Goal: Navigation & Orientation: Understand site structure

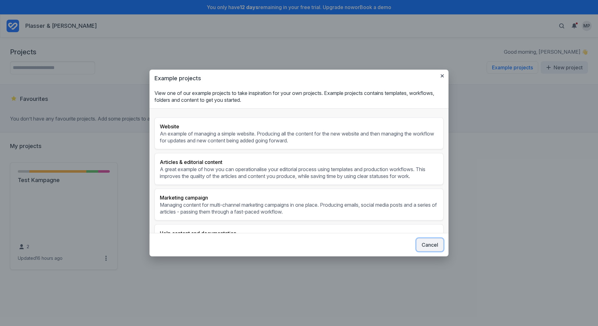
click at [424, 244] on button "Cancel" at bounding box center [429, 244] width 27 height 13
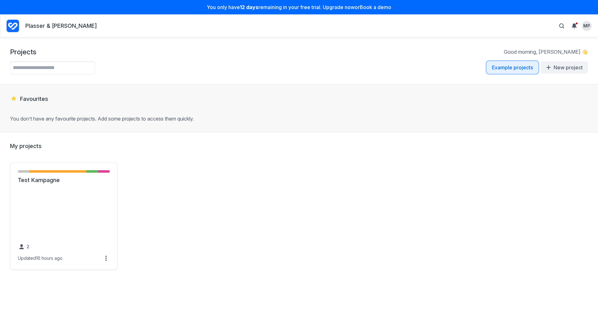
click at [526, 68] on button "Example projects" at bounding box center [512, 67] width 52 height 13
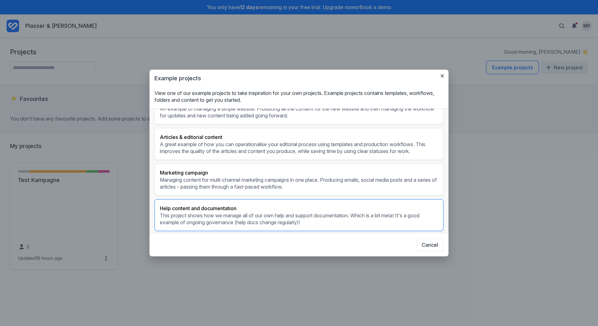
scroll to position [23, 0]
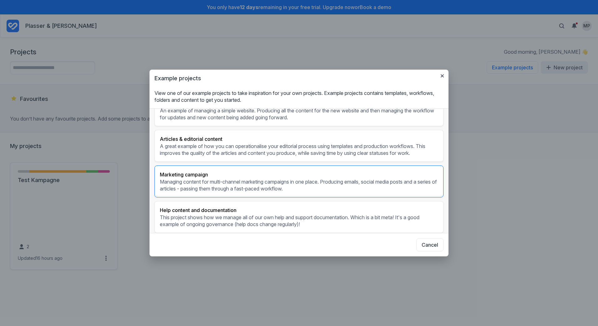
click at [222, 182] on p "Managing content for multi-channel marketing campaigns in one place. Producing …" at bounding box center [299, 185] width 278 height 14
click at [260, 172] on h3 "Marketing campaign" at bounding box center [299, 175] width 278 height 8
click at [245, 168] on div "Marketing campaign Managing content for multi-channel marketing campaigns in on…" at bounding box center [298, 182] width 289 height 32
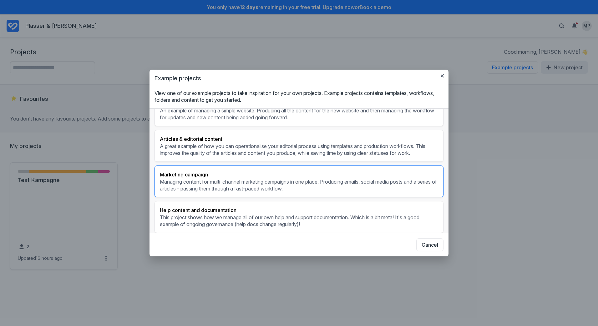
click at [280, 176] on h3 "Marketing campaign" at bounding box center [299, 175] width 278 height 8
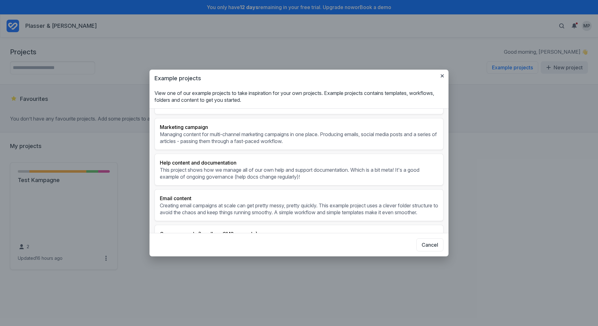
scroll to position [0, 0]
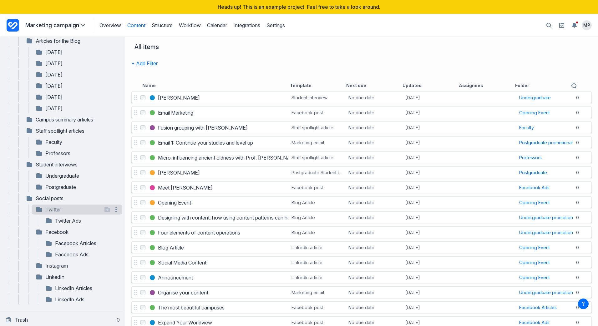
scroll to position [170, 0]
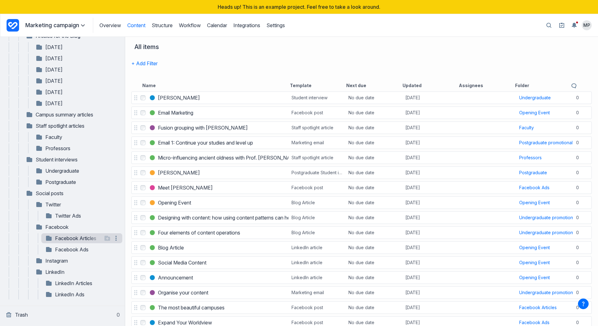
click at [61, 237] on link "Facebook Articles" at bounding box center [73, 239] width 57 height 8
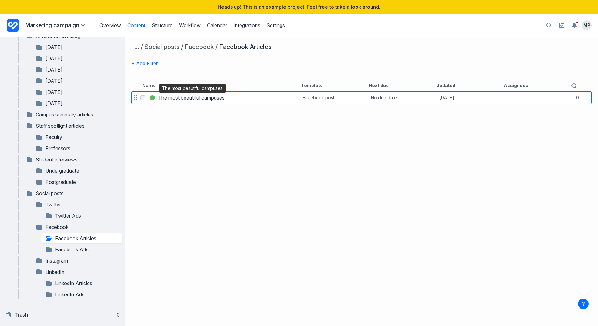
click at [190, 99] on h3 "The most beautiful campuses" at bounding box center [191, 98] width 67 height 8
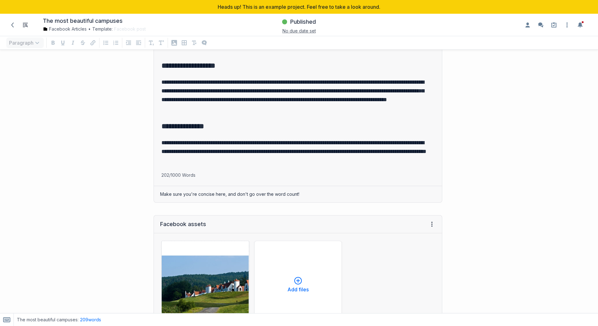
scroll to position [219, 0]
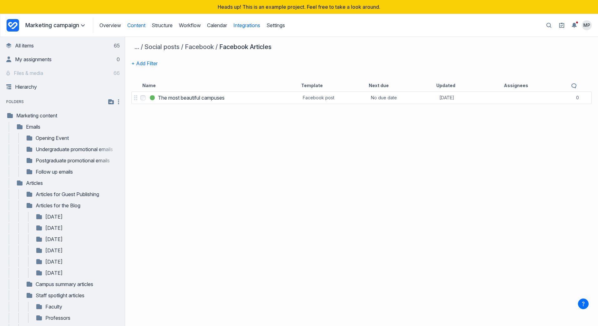
click at [241, 26] on link "Integrations" at bounding box center [246, 25] width 27 height 6
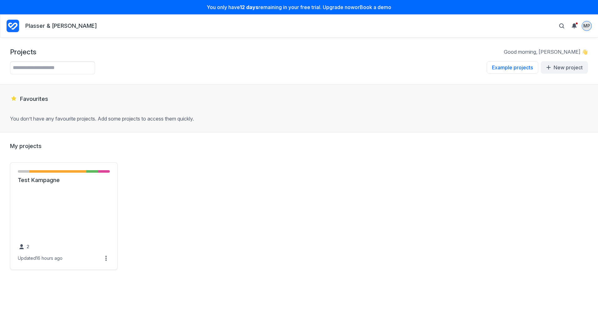
click at [585, 24] on span "MP" at bounding box center [586, 26] width 7 height 6
click at [312, 46] on div "Projects Good morning, Michael 👋 Example projects Example projects View one of …" at bounding box center [299, 61] width 598 height 47
click at [19, 26] on div "Plasser & Theurer" at bounding box center [52, 25] width 90 height 15
click at [49, 26] on p "Plasser & Theurer" at bounding box center [61, 26] width 72 height 8
click at [14, 25] on icon "Project Dashboard" at bounding box center [13, 26] width 13 height 13
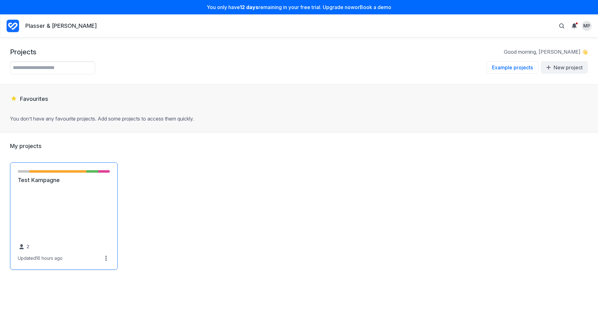
click at [42, 184] on link "Test Kampagne" at bounding box center [64, 181] width 92 height 8
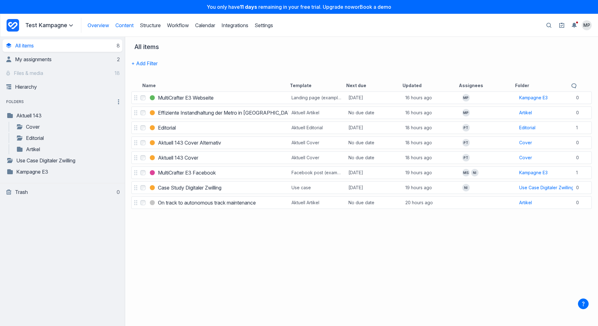
click at [96, 25] on link "Overview" at bounding box center [99, 25] width 22 height 6
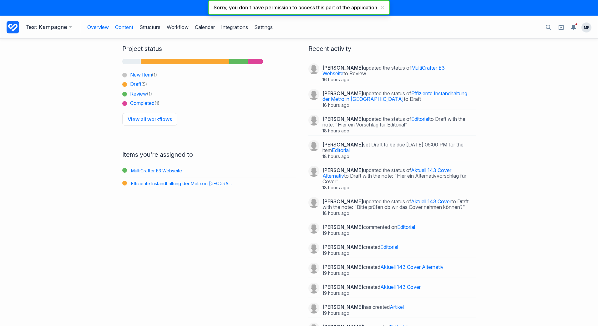
click at [126, 28] on link "Content" at bounding box center [124, 27] width 18 height 12
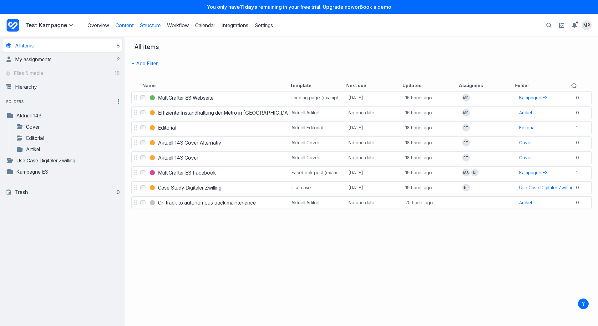
click at [152, 26] on link "Structure" at bounding box center [150, 25] width 21 height 6
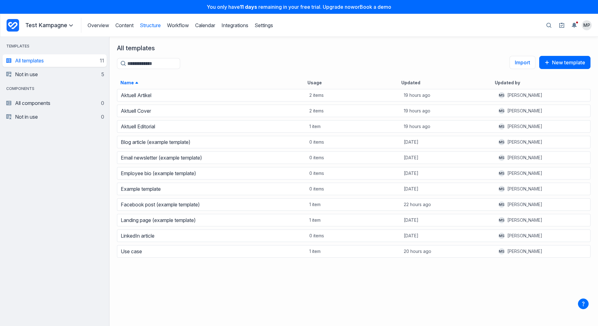
scroll to position [233, 484]
click at [175, 25] on link "Workflow" at bounding box center [178, 25] width 22 height 6
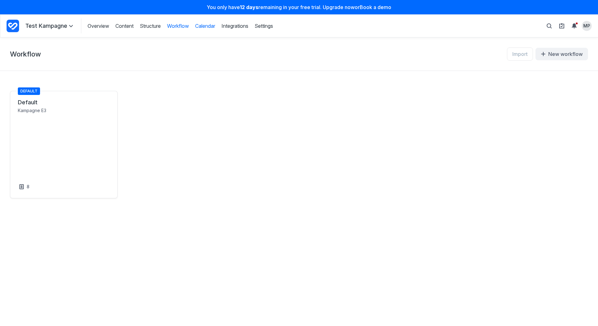
click at [208, 26] on link "Calendar" at bounding box center [205, 26] width 20 height 7
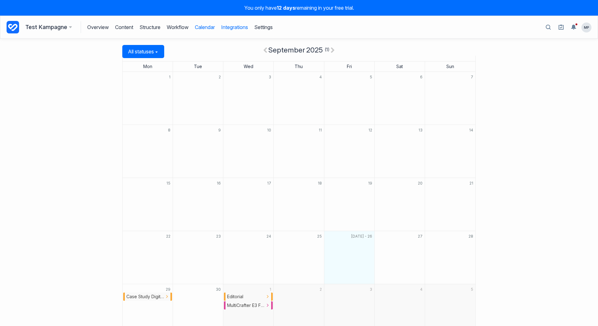
click at [231, 27] on link "Integrations" at bounding box center [234, 27] width 27 height 12
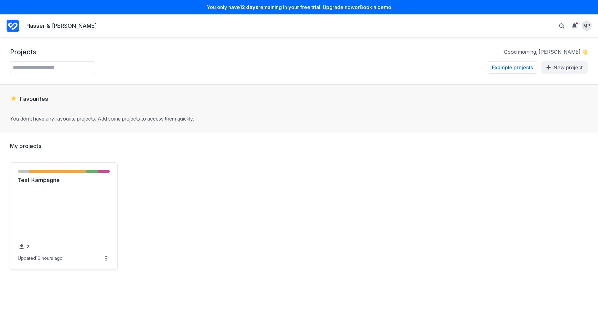
click at [120, 25] on nav "Plasser & [PERSON_NAME] Personal settings Suggest a feature Contact support Hel…" at bounding box center [299, 25] width 585 height 15
click at [41, 23] on p "Plasser & [PERSON_NAME]" at bounding box center [61, 26] width 72 height 8
click at [48, 184] on link "Test Kampagne" at bounding box center [64, 181] width 92 height 8
